Goal: Obtain resource: Download file/media

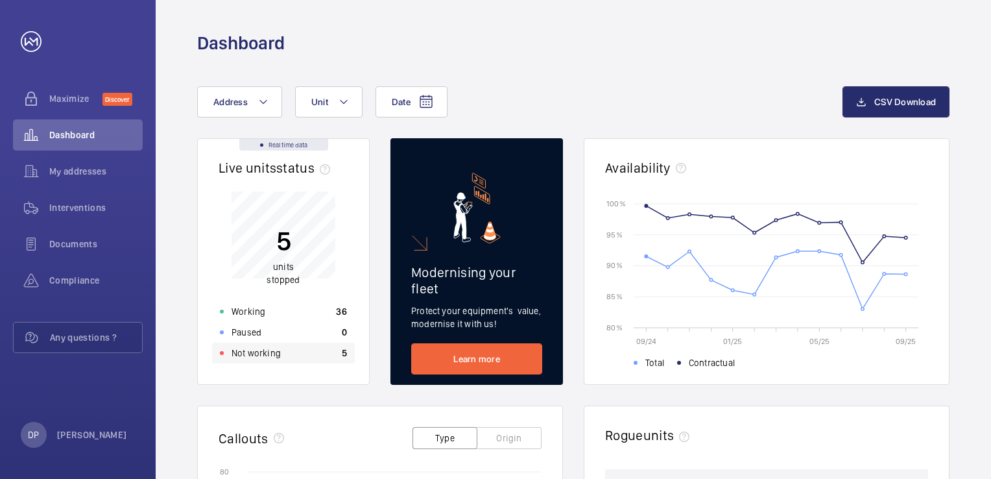
click at [291, 362] on div "Not working 5" at bounding box center [283, 352] width 143 height 21
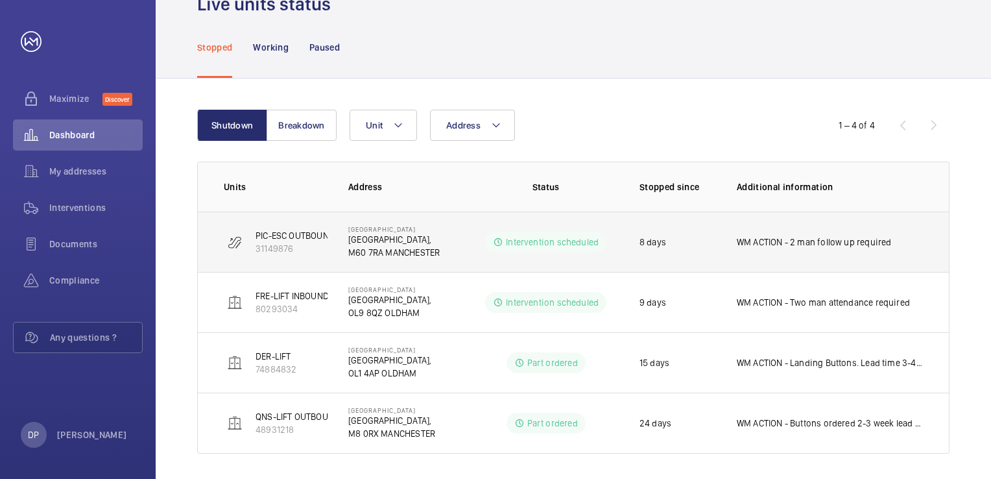
scroll to position [69, 0]
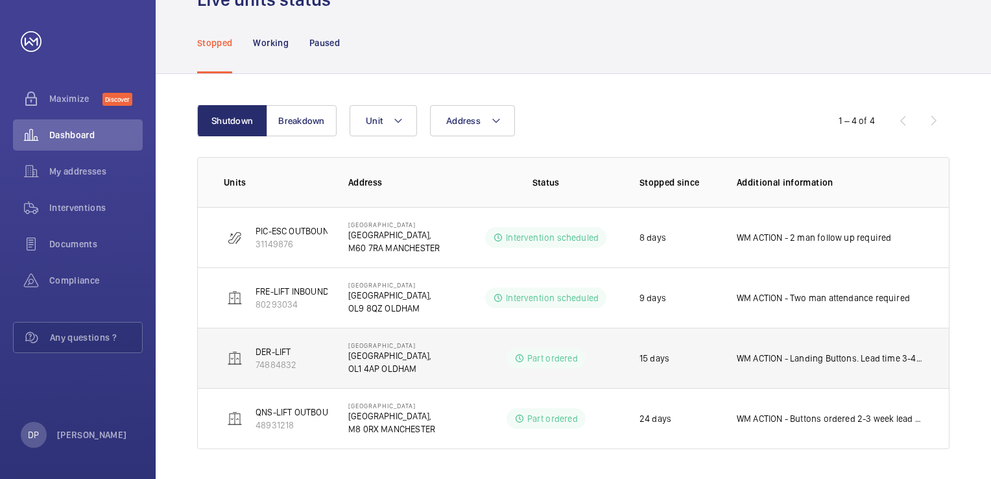
click at [886, 356] on p "WM ACTION - Landing Buttons. Lead time 3-4 weeks [DATE]" at bounding box center [830, 358] width 186 height 13
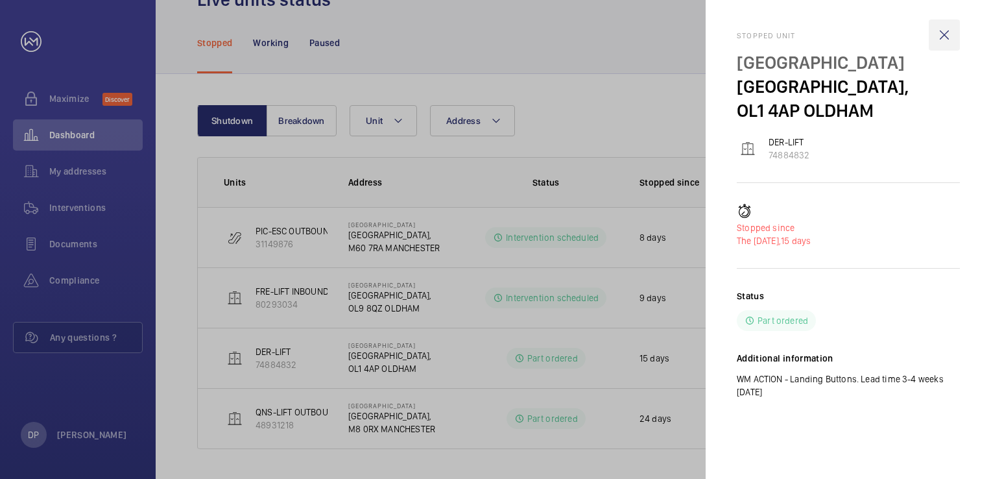
click at [942, 34] on wm-front-icon-button at bounding box center [944, 34] width 31 height 31
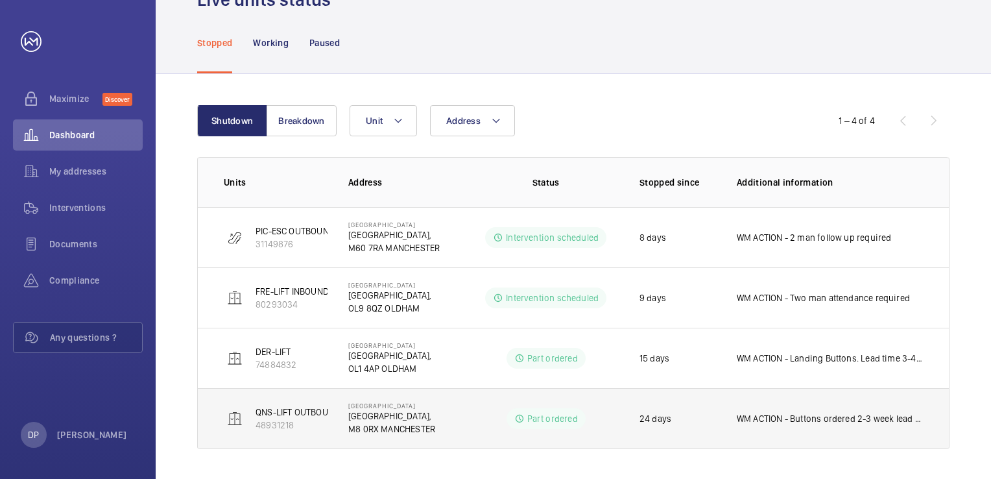
click at [856, 432] on td "WM ACTION - Buttons ordered 2-3 week lead time [DATE]" at bounding box center [832, 418] width 233 height 61
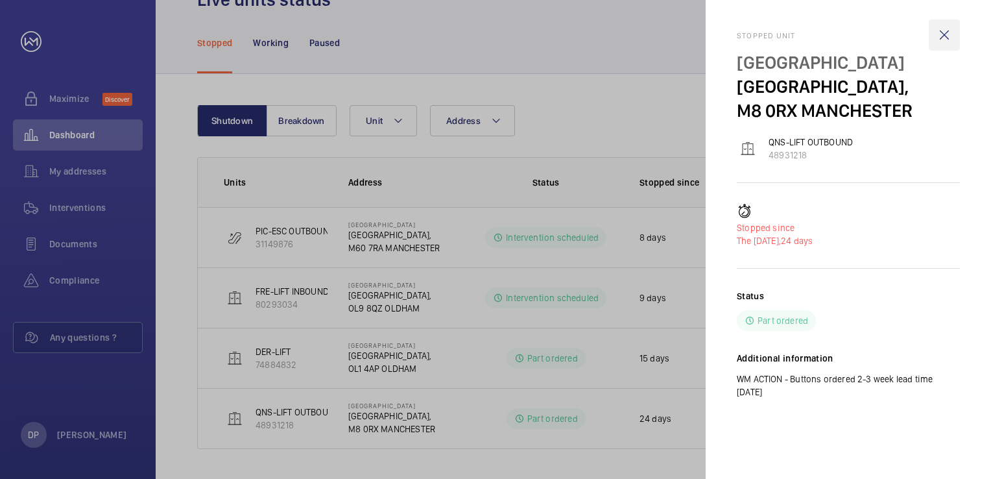
click at [946, 36] on wm-front-icon-button at bounding box center [944, 34] width 31 height 31
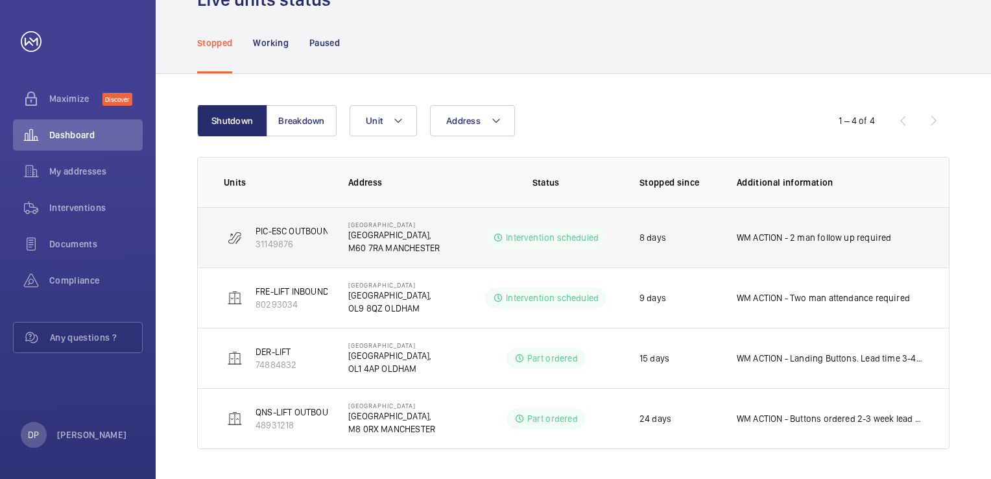
drag, startPoint x: 863, startPoint y: 239, endPoint x: 839, endPoint y: 239, distance: 24.6
click at [844, 239] on p "WM ACTION - 2 man follow up required" at bounding box center [814, 237] width 155 height 13
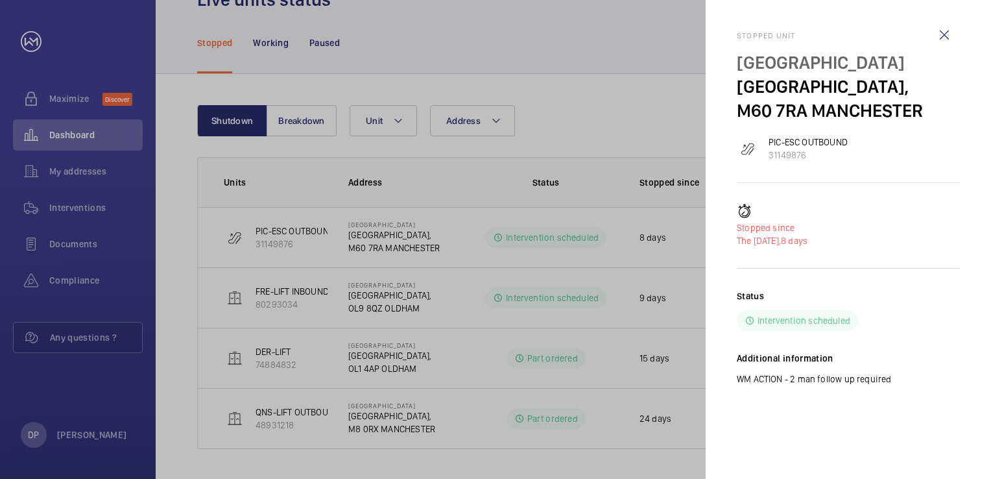
click at [661, 116] on div at bounding box center [495, 239] width 991 height 479
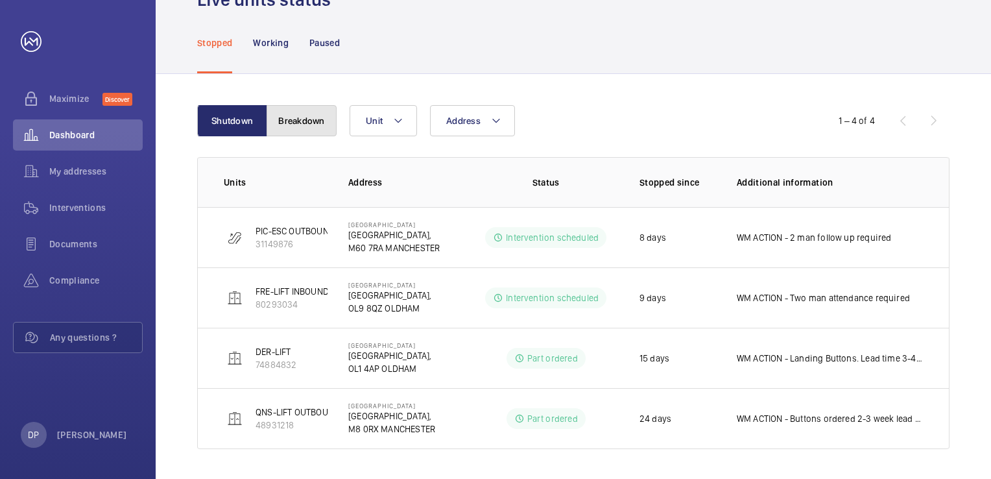
click at [315, 121] on button "Breakdown" at bounding box center [302, 120] width 70 height 31
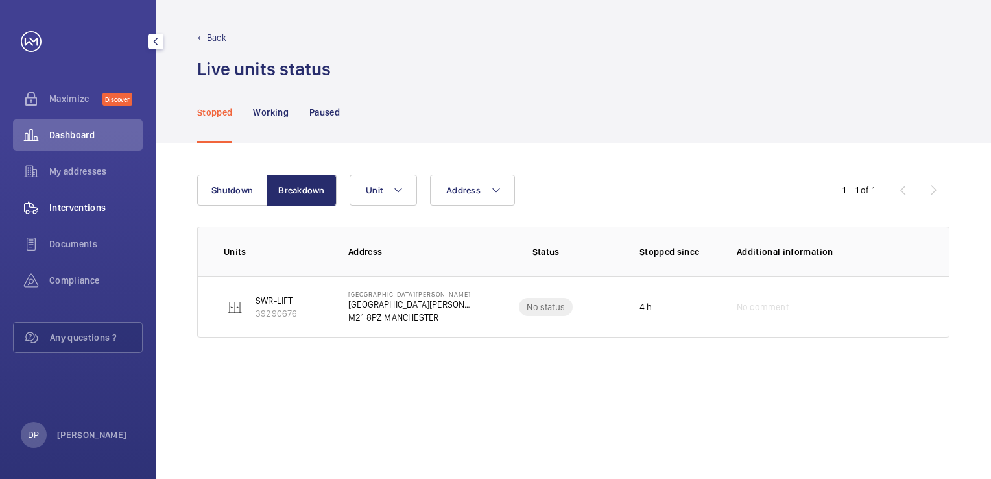
click at [89, 209] on span "Interventions" at bounding box center [95, 207] width 93 height 13
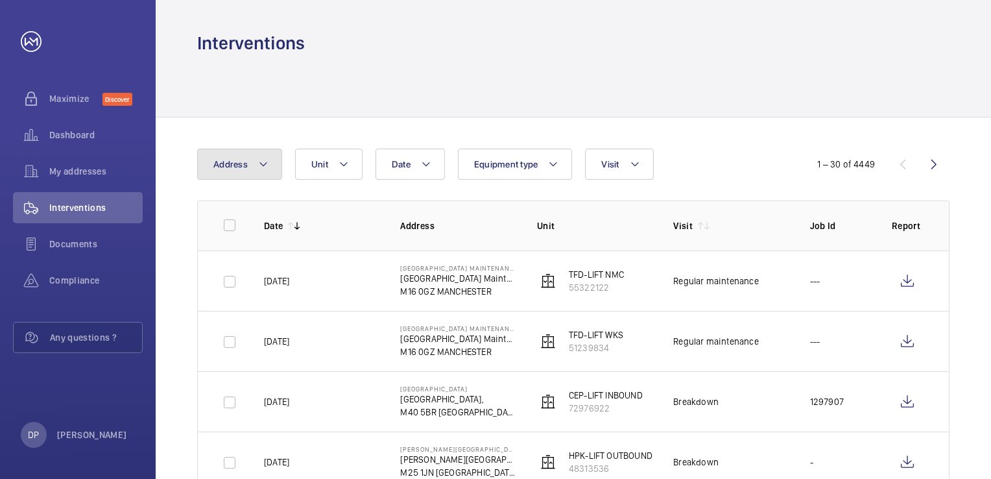
click at [267, 169] on mat-icon at bounding box center [263, 164] width 10 height 16
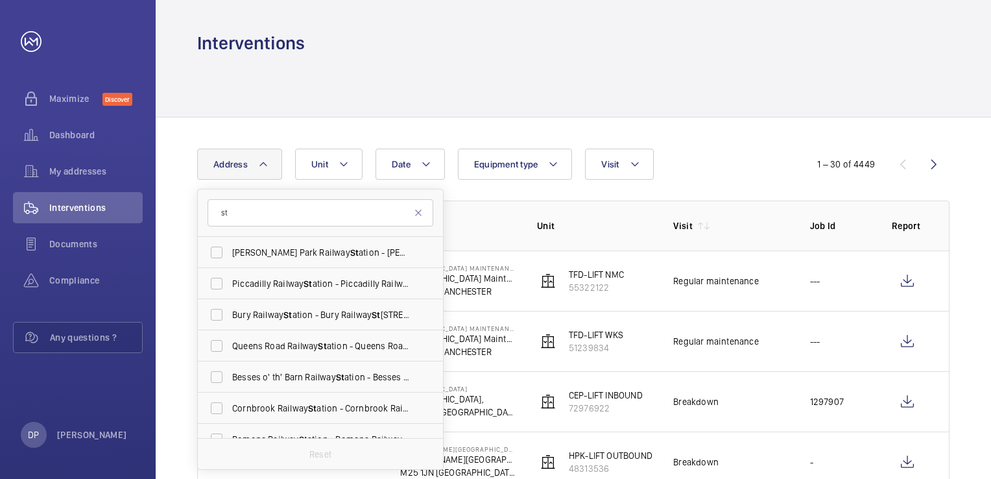
type input "s"
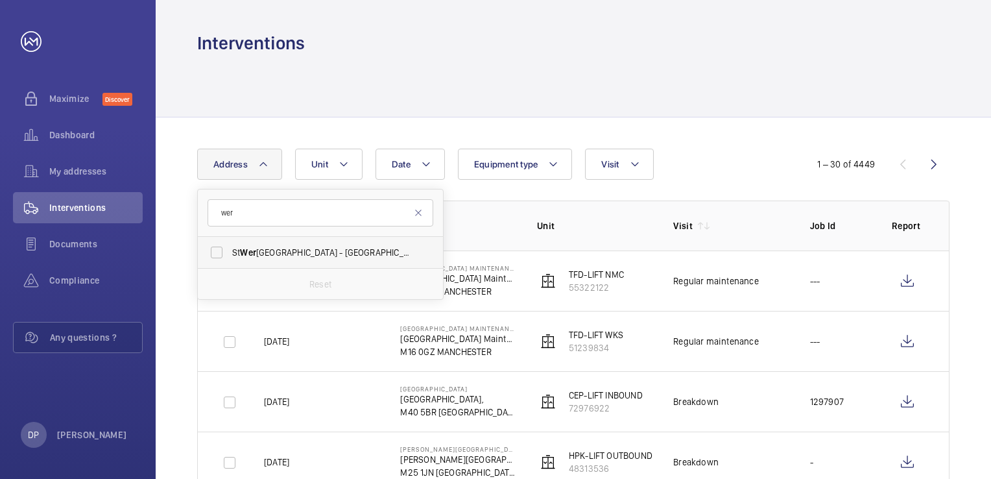
type input "wer"
click at [282, 255] on span "[GEOGRAPHIC_DATA] - [GEOGRAPHIC_DATA]" at bounding box center [321, 252] width 178 height 13
click at [230, 255] on input "[GEOGRAPHIC_DATA] - [GEOGRAPHIC_DATA]" at bounding box center [217, 252] width 26 height 26
checkbox input "true"
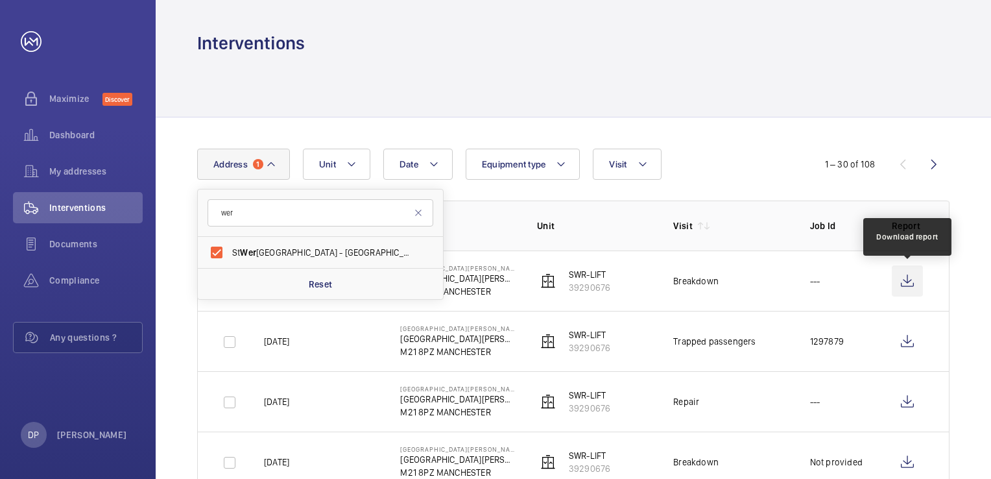
click at [917, 285] on wm-front-icon-button at bounding box center [907, 280] width 31 height 31
click at [739, 114] on div at bounding box center [573, 86] width 752 height 62
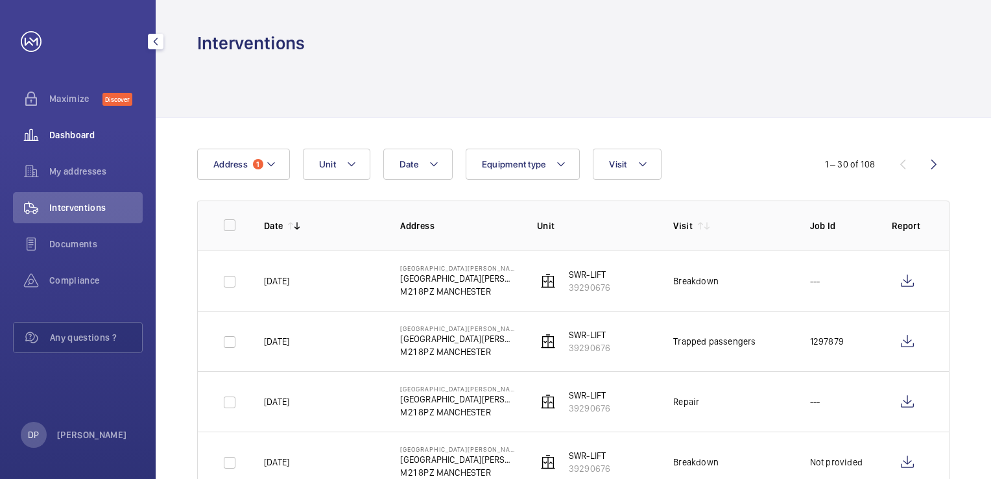
click at [80, 128] on div "Dashboard" at bounding box center [78, 134] width 130 height 31
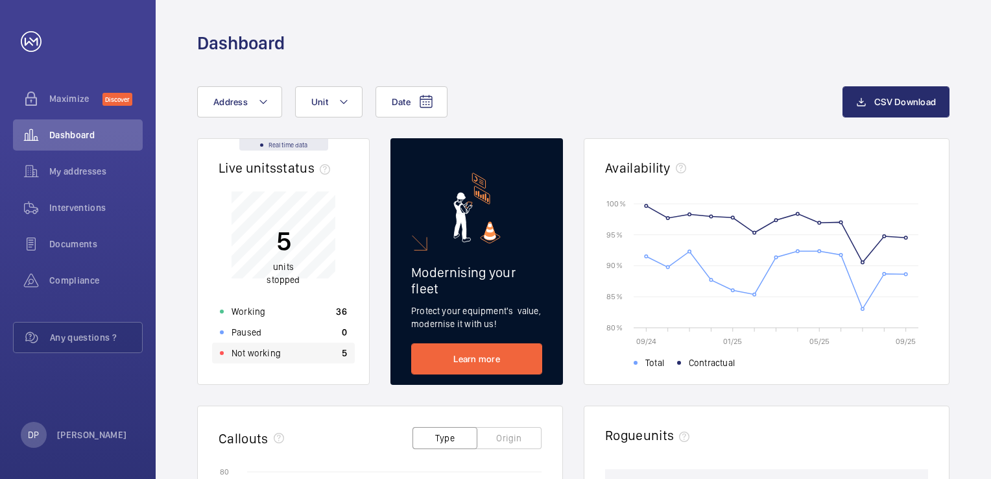
click at [280, 357] on div "Not working 5" at bounding box center [283, 352] width 143 height 21
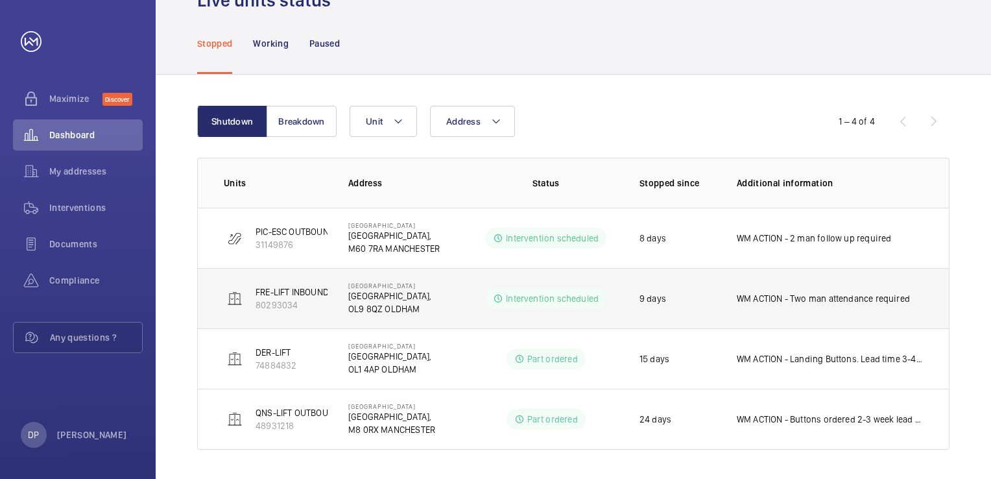
scroll to position [69, 0]
